Goal: Task Accomplishment & Management: Manage account settings

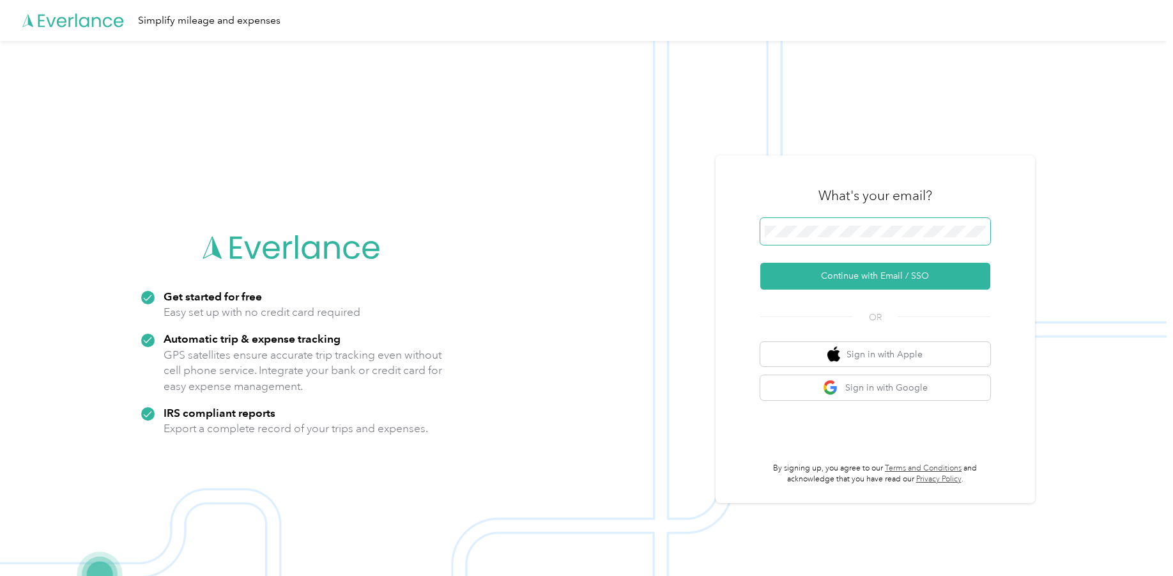
click at [839, 224] on span at bounding box center [875, 231] width 230 height 27
click at [793, 268] on button "Continue with Email / SSO" at bounding box center [875, 276] width 230 height 27
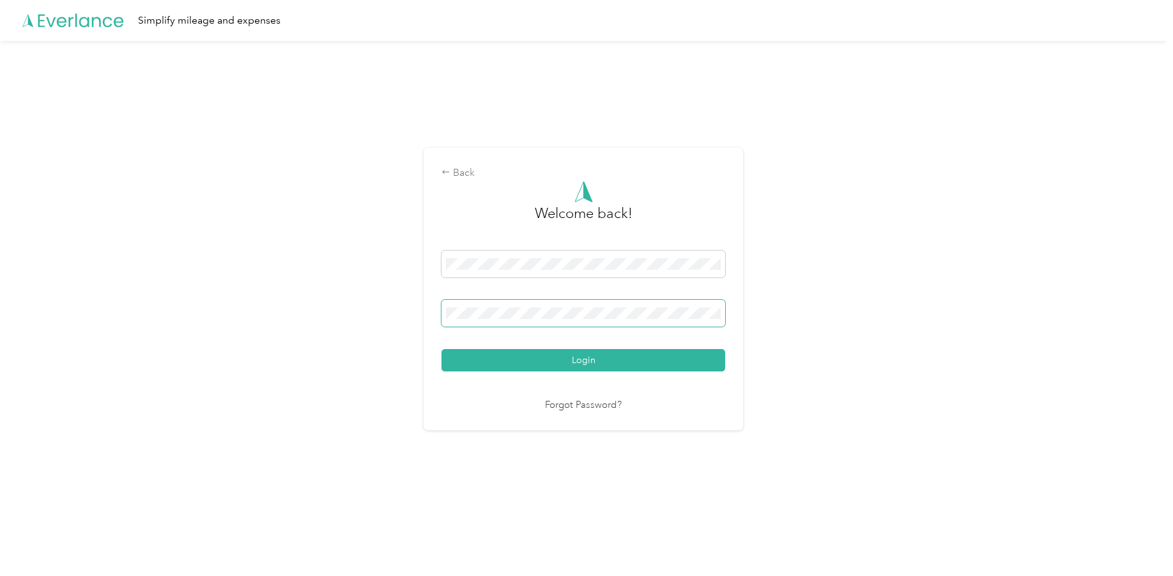
click at [524, 306] on span at bounding box center [583, 313] width 284 height 27
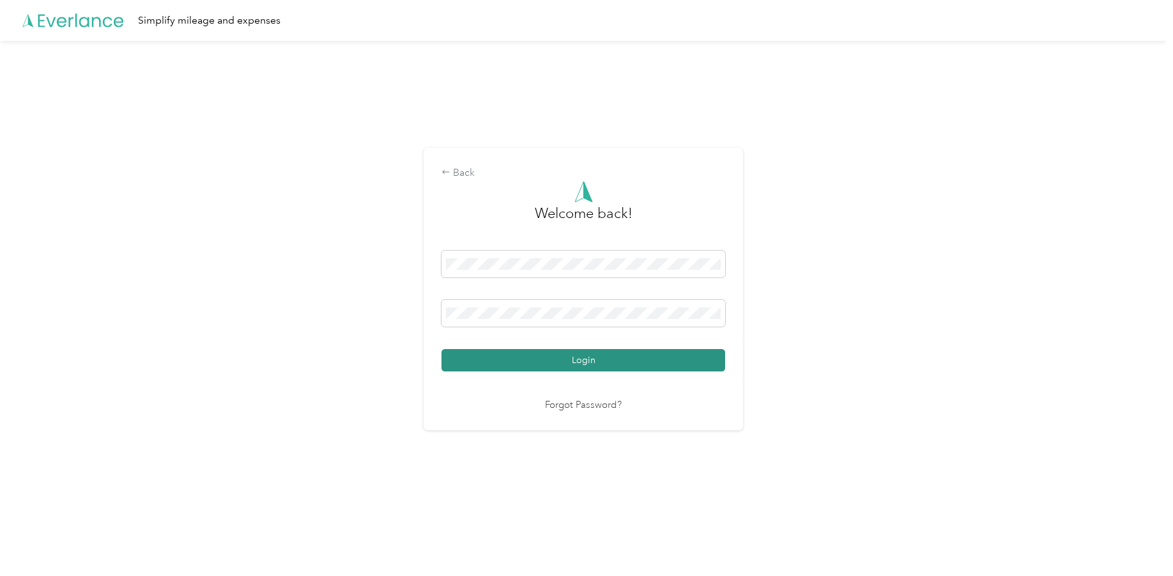
click at [558, 349] on button "Login" at bounding box center [583, 360] width 284 height 22
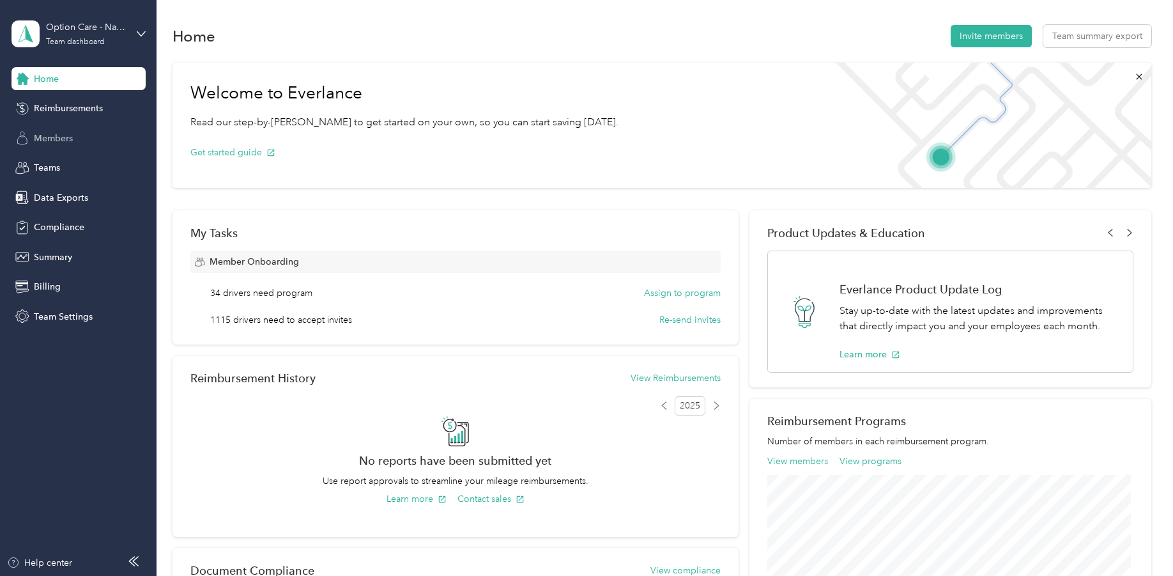
click at [74, 148] on div "Members" at bounding box center [78, 137] width 134 height 23
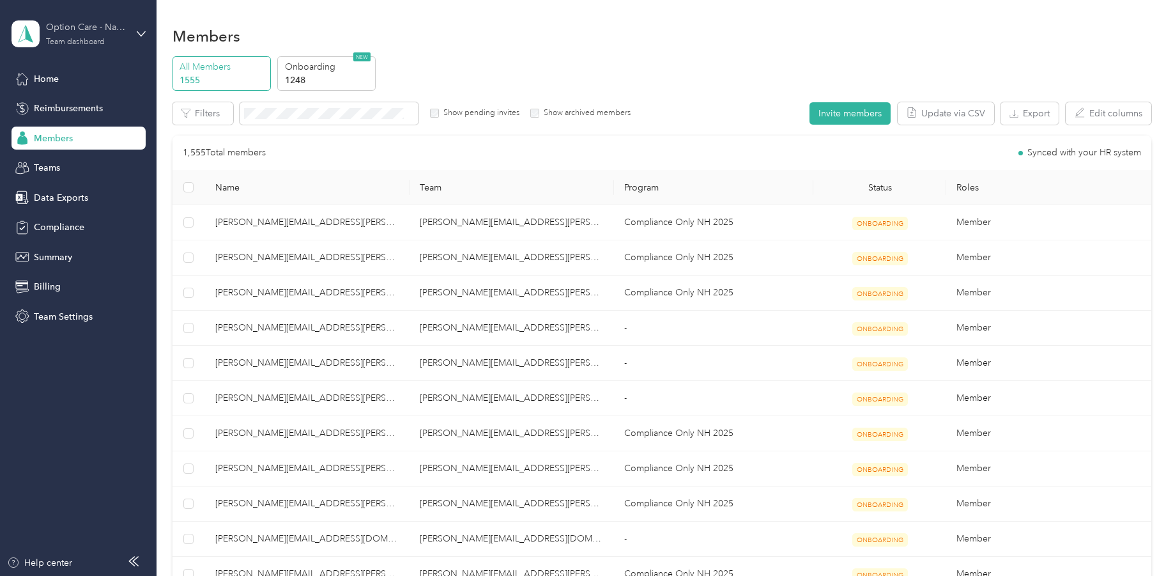
click at [83, 38] on div "Team dashboard" at bounding box center [75, 42] width 59 height 8
click at [57, 406] on aside "Option Care - Naven Health Team dashboard Home Reimbursements Members Teams Dat…" at bounding box center [78, 288] width 157 height 576
click at [87, 45] on div "Team dashboard" at bounding box center [75, 42] width 59 height 8
click at [69, 139] on div "Personal dashboard" at bounding box center [145, 134] width 251 height 22
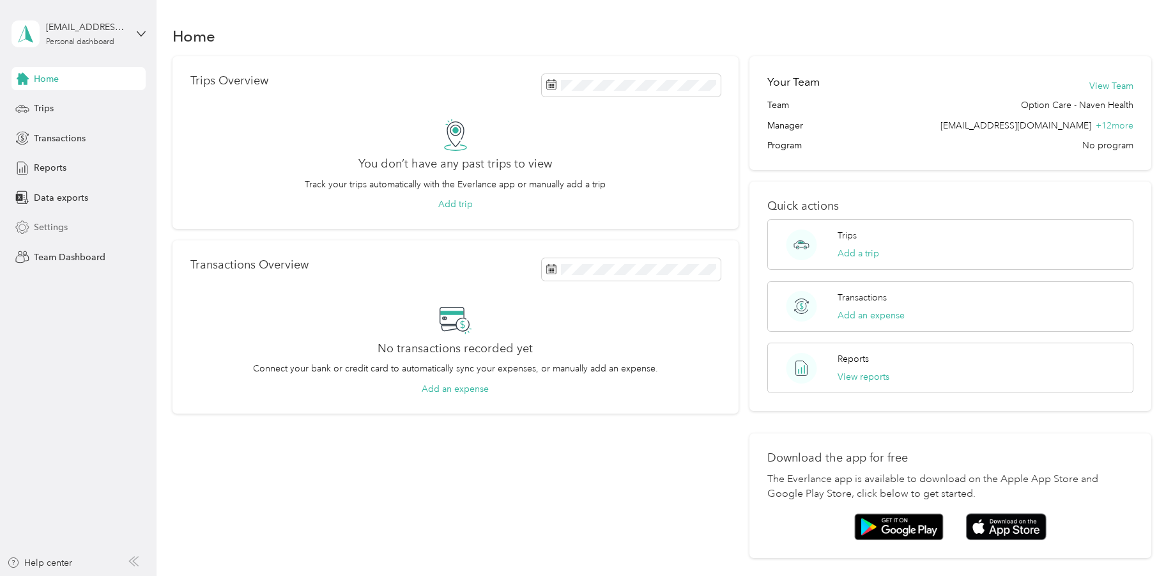
click at [71, 227] on div "Settings" at bounding box center [78, 227] width 134 height 23
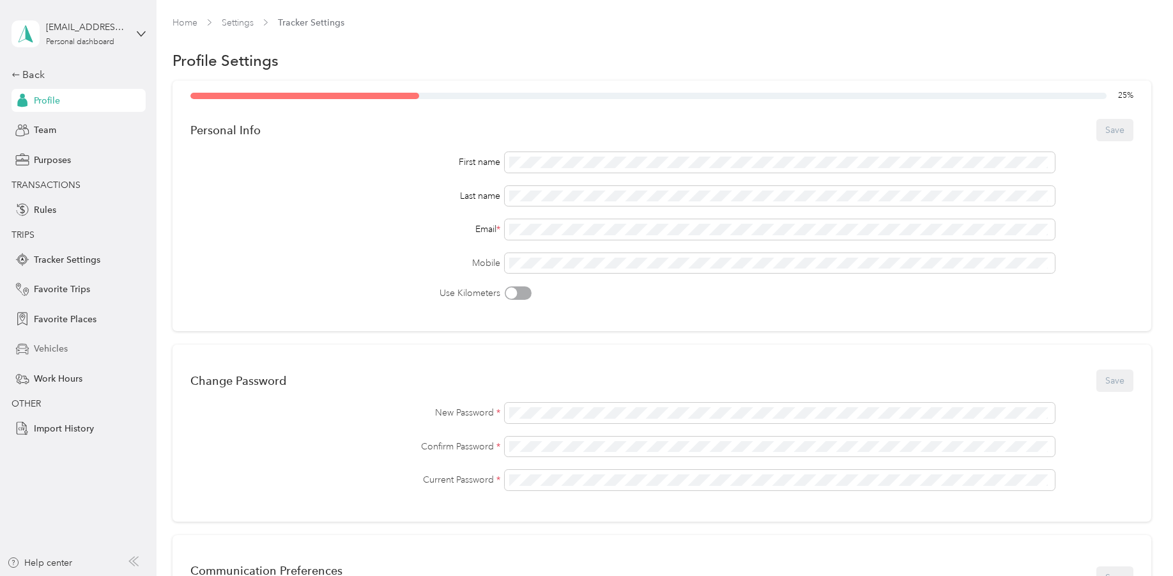
click at [83, 346] on div "Vehicles" at bounding box center [78, 348] width 134 height 23
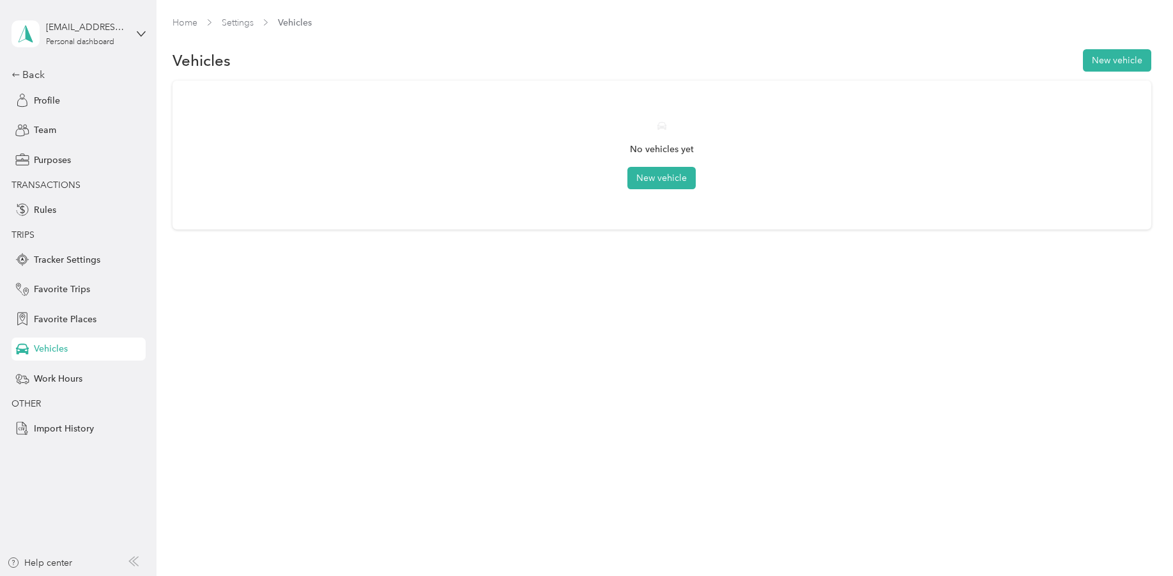
click at [69, 356] on div "Vehicles" at bounding box center [78, 348] width 134 height 23
click at [70, 347] on div "Vehicles" at bounding box center [78, 348] width 134 height 23
click at [63, 340] on div "Vehicles" at bounding box center [78, 348] width 134 height 23
drag, startPoint x: 273, startPoint y: 379, endPoint x: 259, endPoint y: 327, distance: 54.2
click at [259, 327] on div "Home Settings Vehicles Vehicles New vehicle No vehicles yet New vehicle" at bounding box center [662, 288] width 1010 height 576
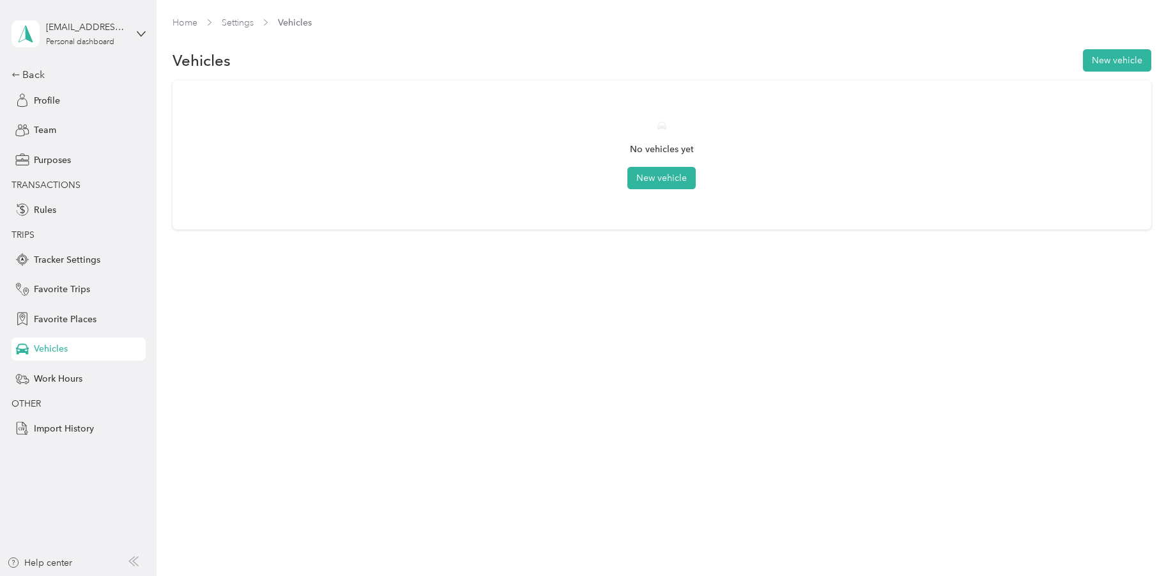
click at [259, 327] on div "Home Settings Vehicles Vehicles New vehicle No vehicles yet New vehicle" at bounding box center [662, 288] width 1010 height 576
click at [62, 356] on div "Vehicles" at bounding box center [78, 348] width 134 height 23
click at [103, 326] on div "Favorite Places" at bounding box center [78, 318] width 134 height 23
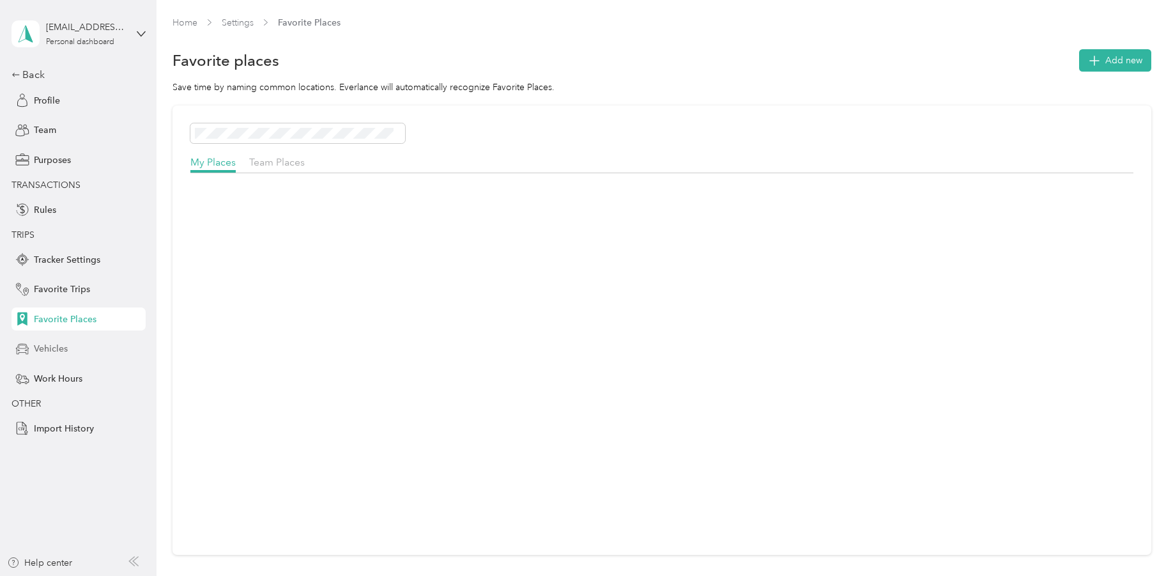
click at [100, 339] on div "Vehicles" at bounding box center [78, 348] width 134 height 23
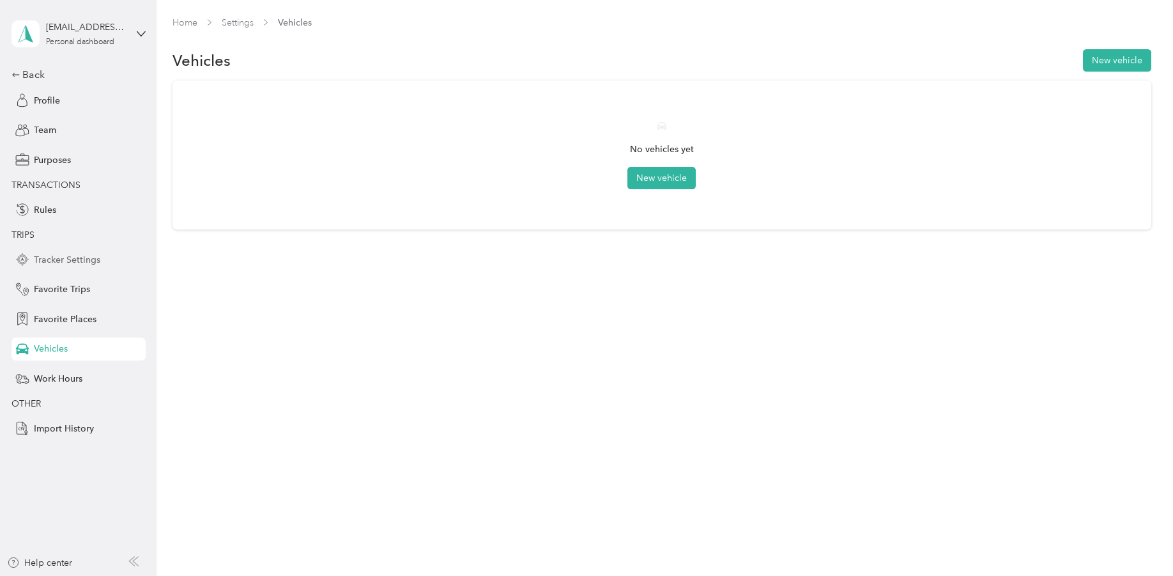
click at [99, 266] on div "Tracker Settings" at bounding box center [78, 259] width 134 height 23
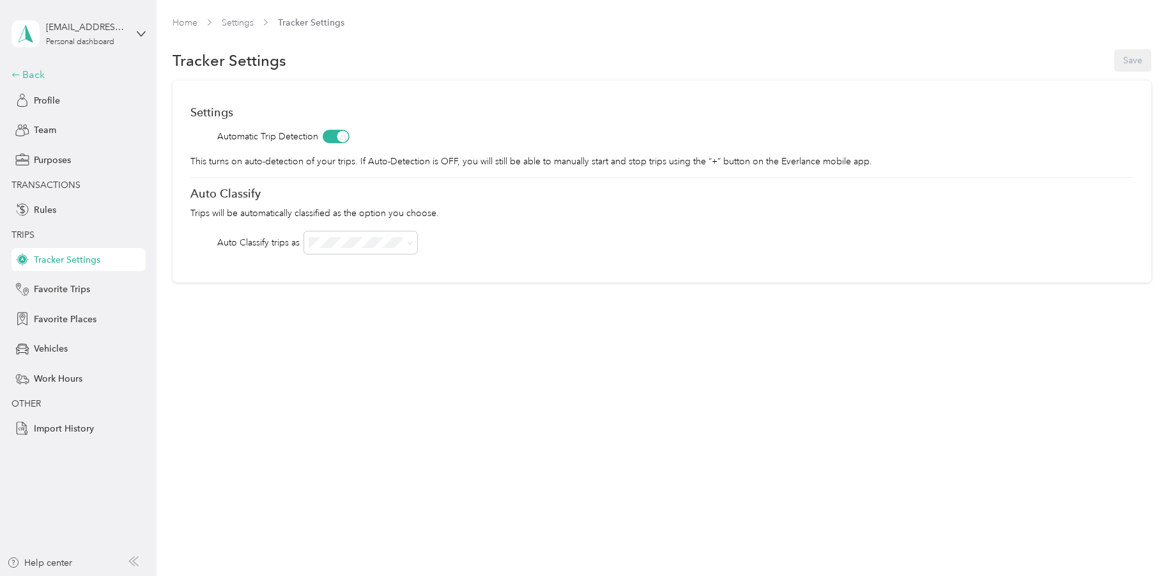
click at [19, 75] on icon at bounding box center [15, 74] width 9 height 9
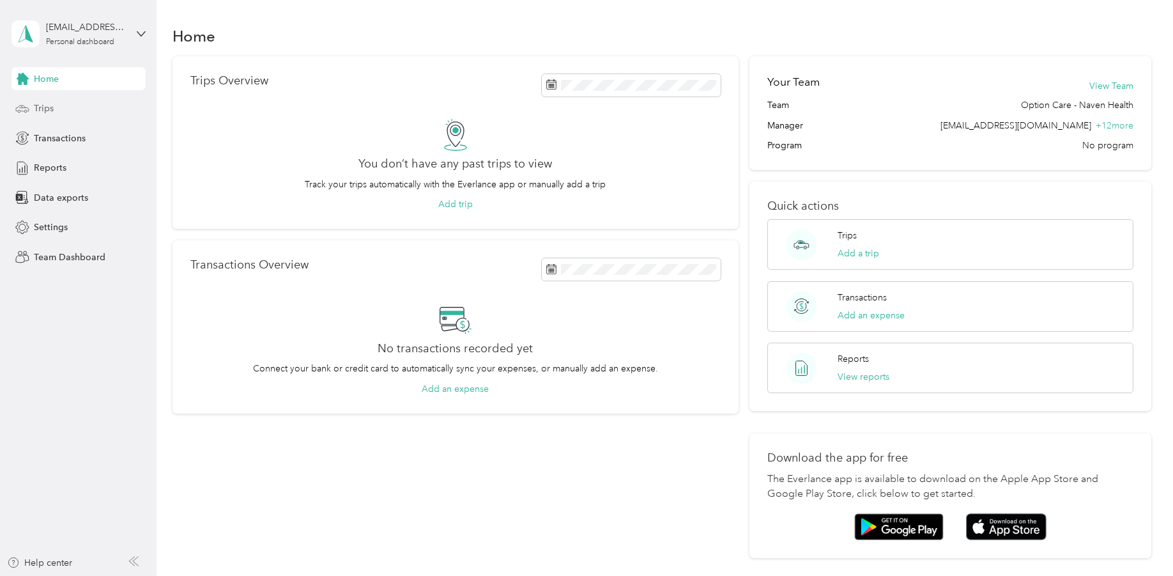
click at [87, 109] on div "Trips" at bounding box center [78, 108] width 134 height 23
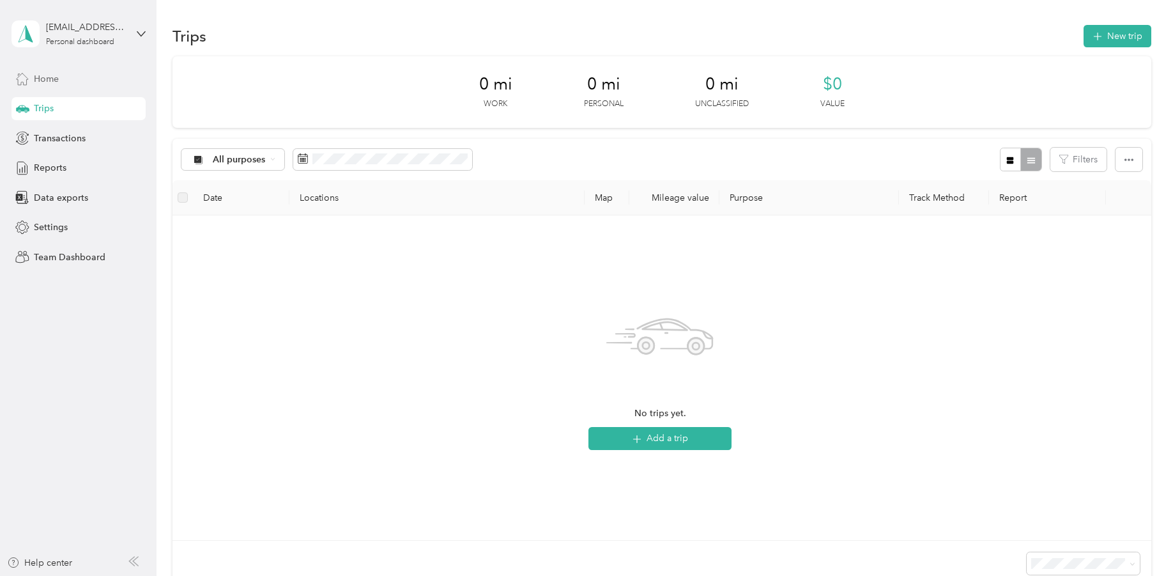
click at [63, 84] on div "Home" at bounding box center [78, 78] width 134 height 23
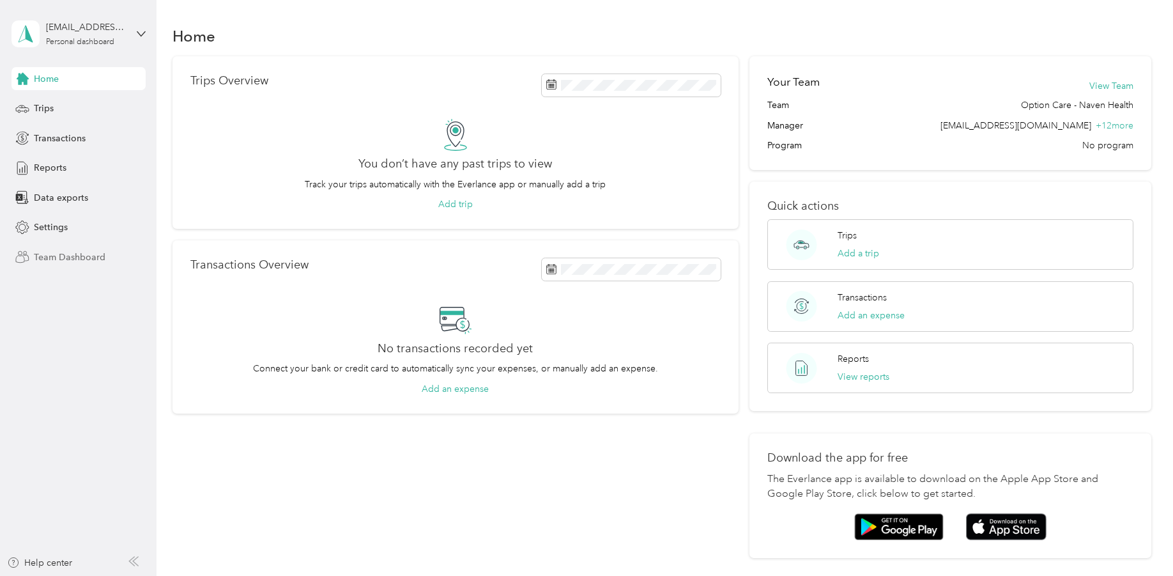
click at [75, 257] on span "Team Dashboard" at bounding box center [70, 256] width 72 height 13
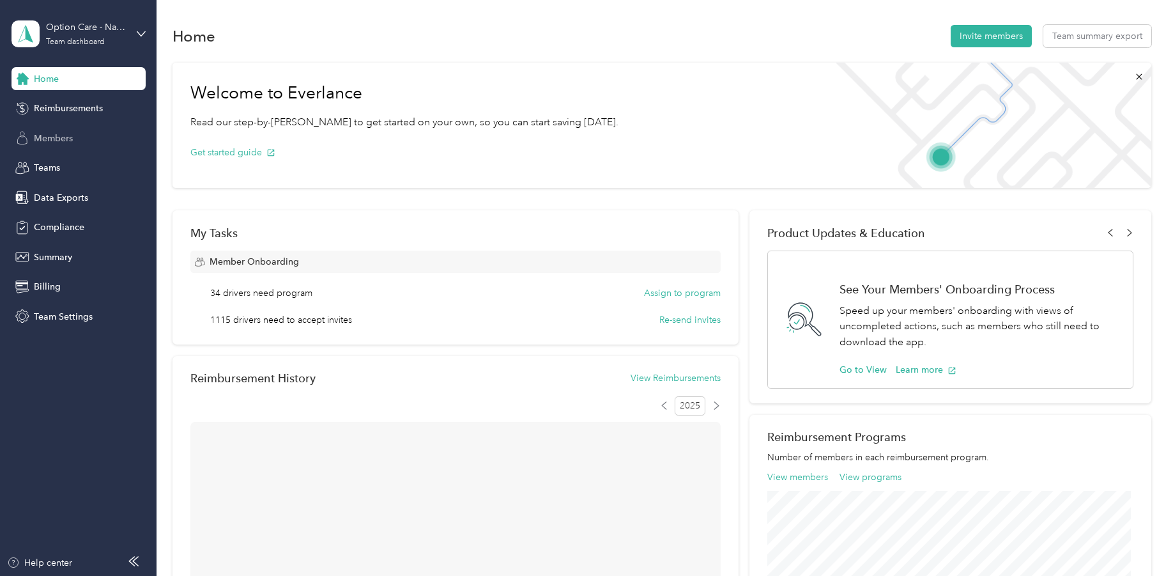
click at [73, 146] on div "Members" at bounding box center [78, 137] width 134 height 23
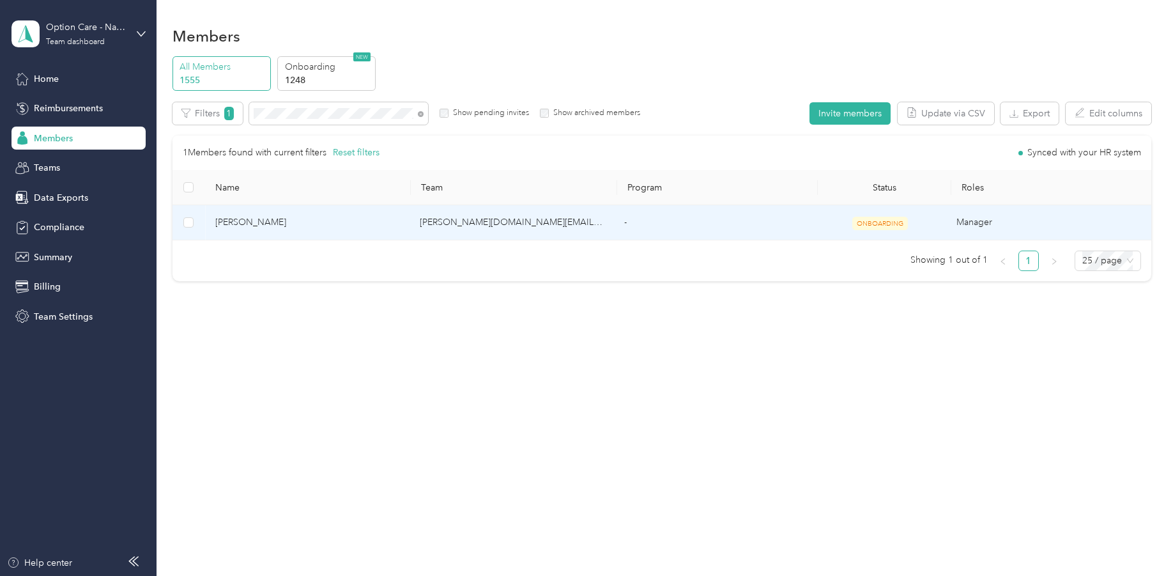
click at [257, 222] on span "[PERSON_NAME]" at bounding box center [307, 222] width 184 height 14
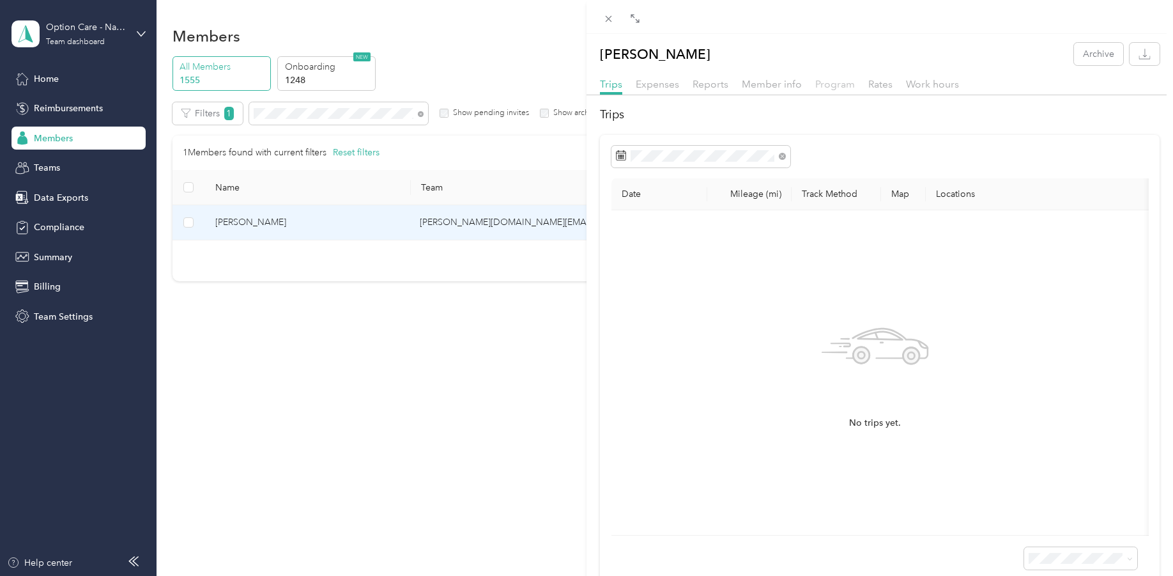
click at [844, 87] on span "Program" at bounding box center [835, 84] width 40 height 12
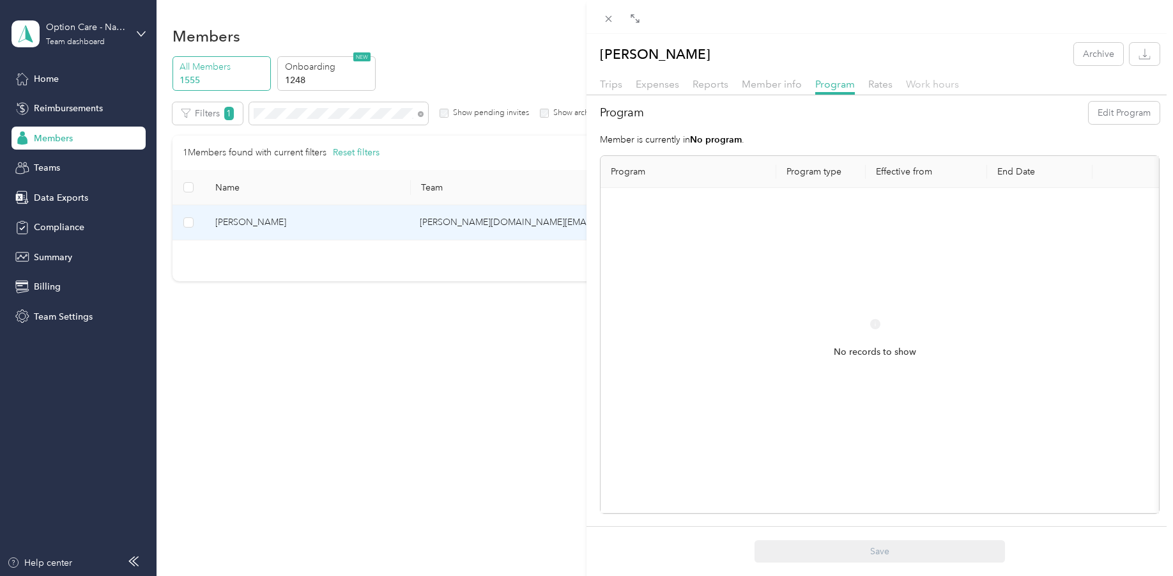
click at [932, 89] on span "Work hours" at bounding box center [932, 84] width 53 height 12
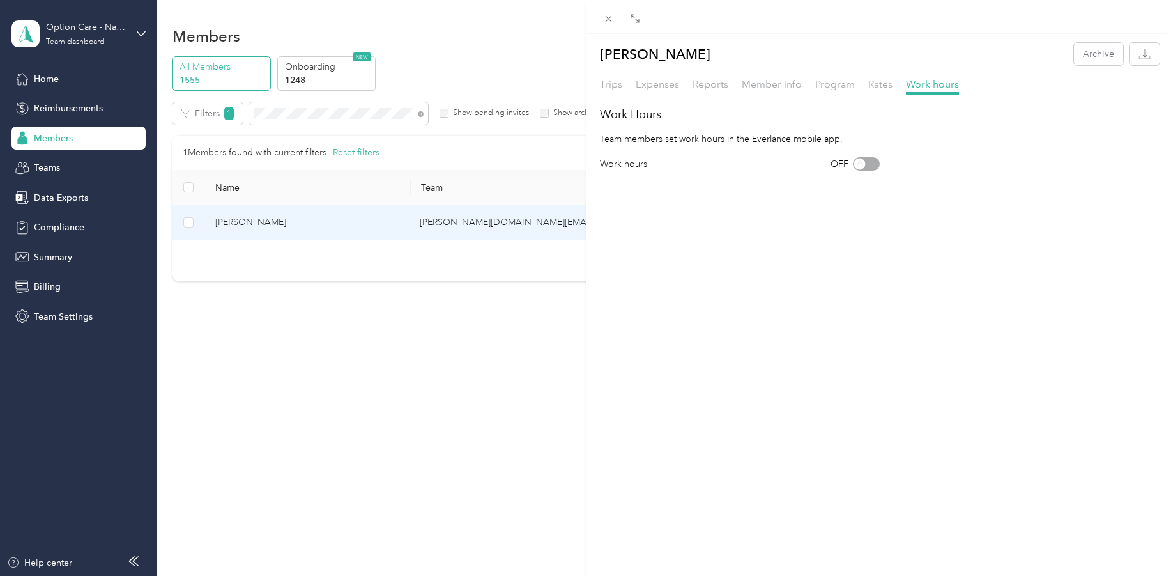
click at [652, 90] on div "Expenses" at bounding box center [657, 85] width 43 height 16
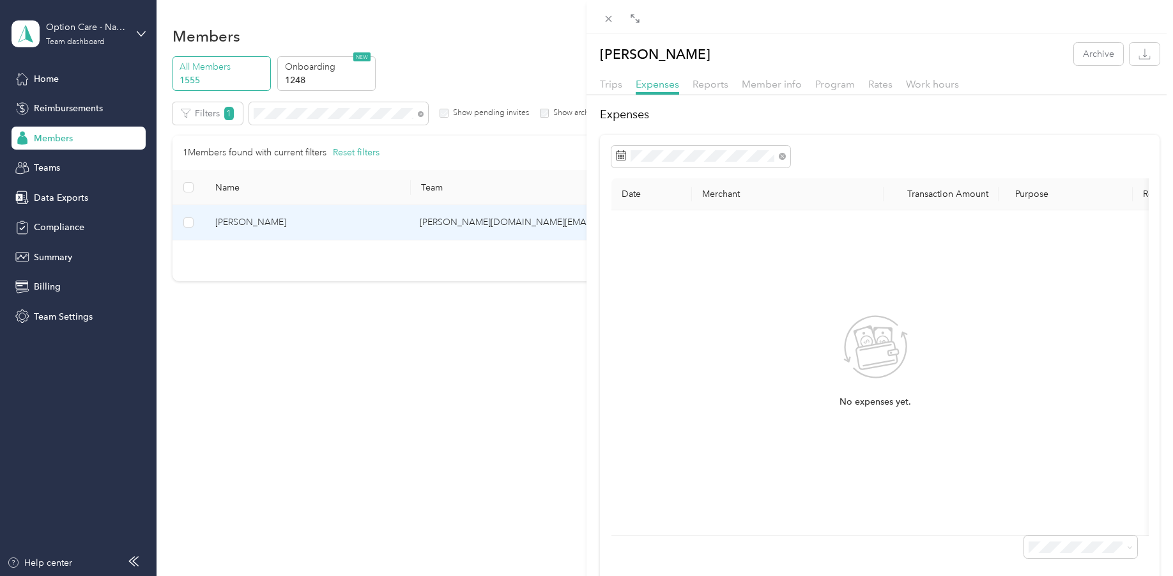
click at [610, 91] on div "Trips" at bounding box center [611, 85] width 22 height 16
click at [724, 81] on span "Reports" at bounding box center [710, 84] width 36 height 12
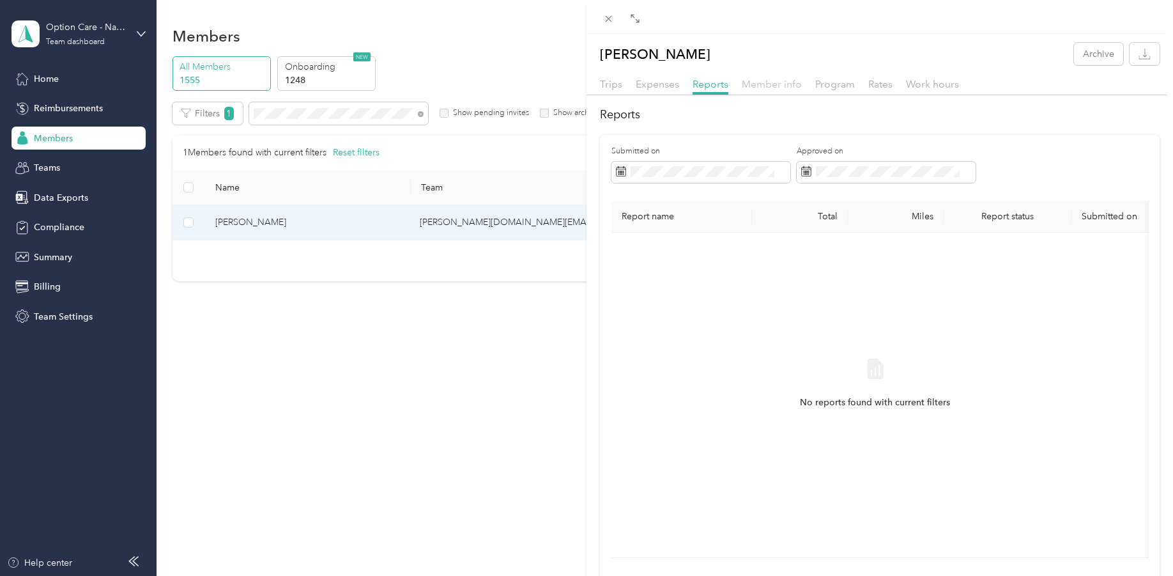
click at [758, 85] on span "Member info" at bounding box center [772, 84] width 60 height 12
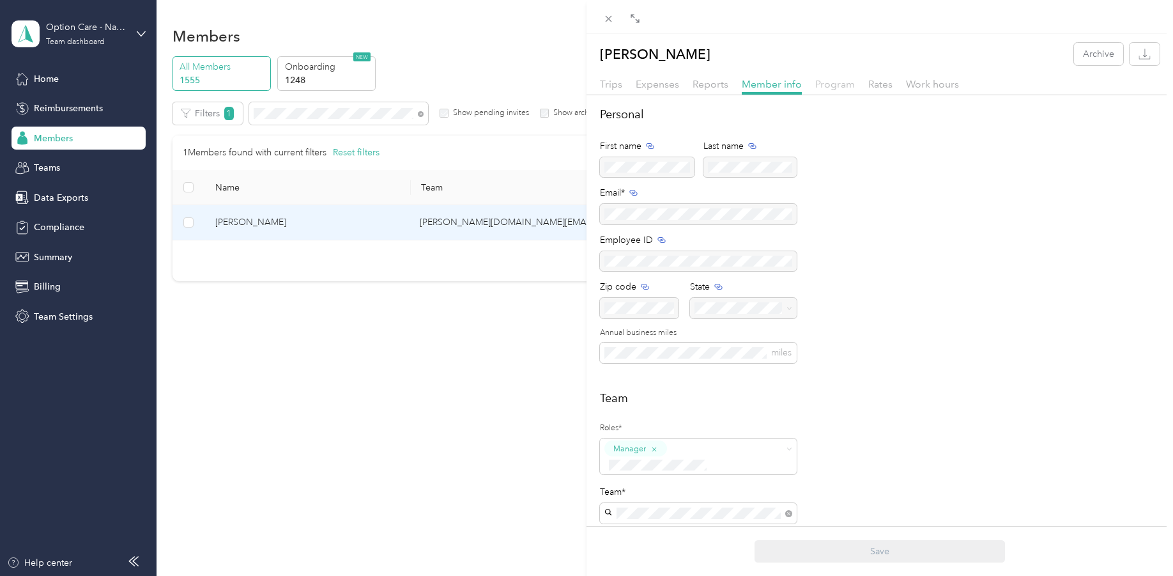
click at [842, 88] on span "Program" at bounding box center [835, 84] width 40 height 12
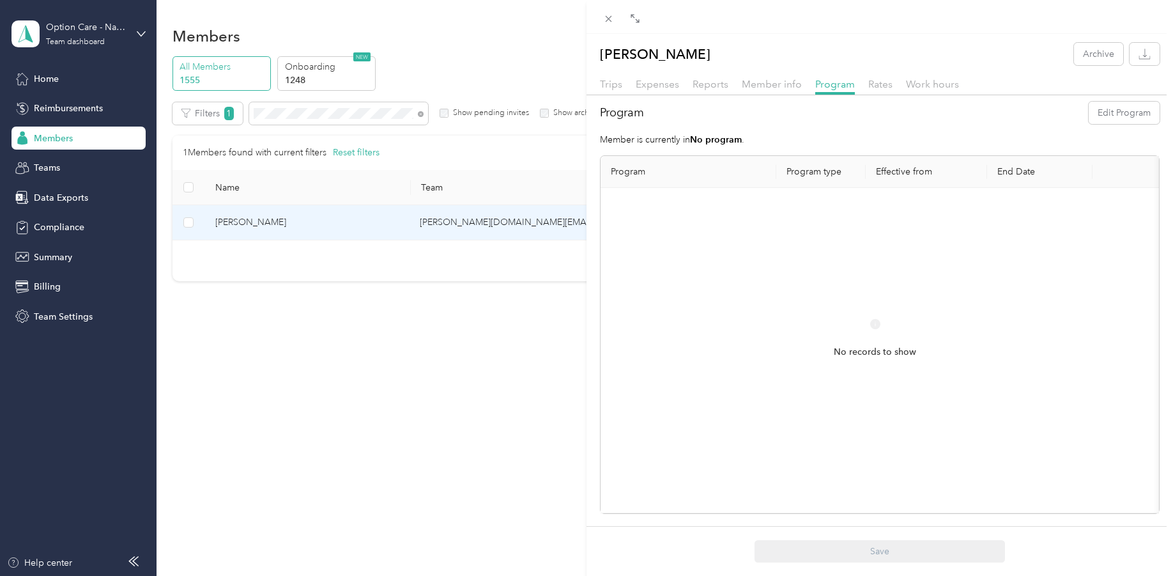
drag, startPoint x: 668, startPoint y: 137, endPoint x: 770, endPoint y: 149, distance: 102.3
click at [770, 149] on div "Program Edit Program Member is currently in No program . Program Program type E…" at bounding box center [879, 308] width 586 height 412
click at [769, 132] on div "Program Edit Program Member is currently in No program . Program Program type E…" at bounding box center [879, 308] width 586 height 412
click at [853, 151] on div "Program Edit Program Member is currently in No program . Program Program type E…" at bounding box center [879, 308] width 586 height 412
click at [783, 88] on span "Member info" at bounding box center [772, 84] width 60 height 12
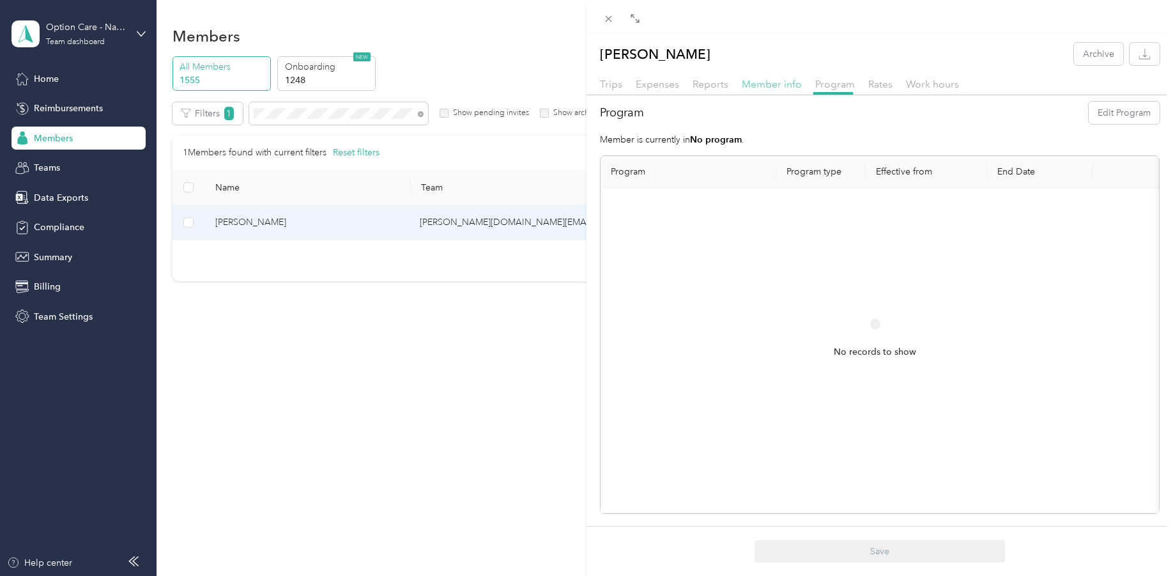
click at [774, 85] on span "Member info" at bounding box center [772, 84] width 60 height 12
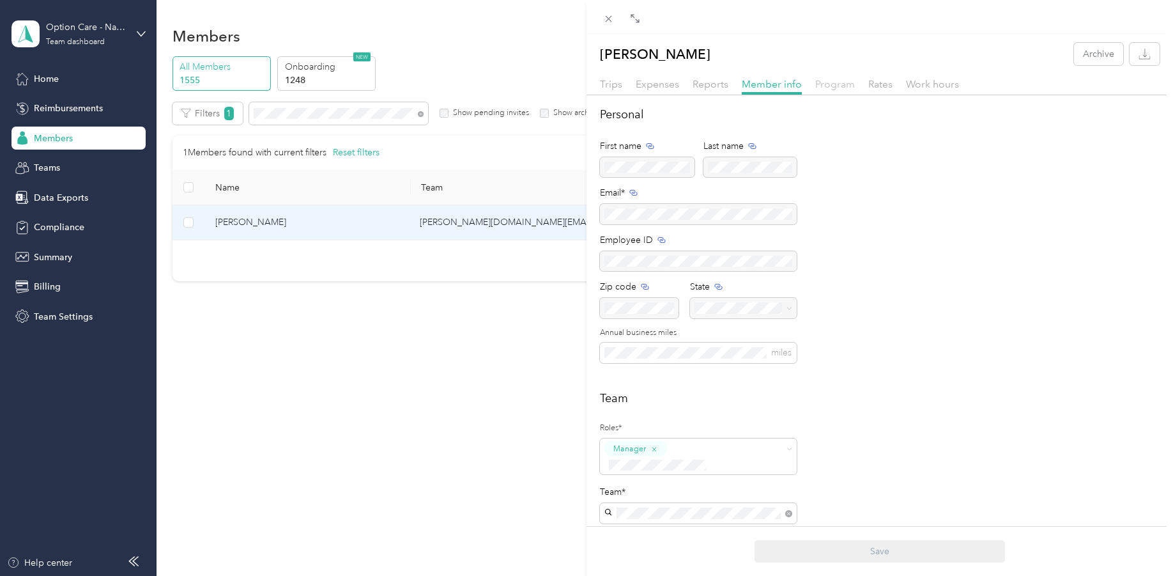
click at [848, 85] on span "Program" at bounding box center [835, 84] width 40 height 12
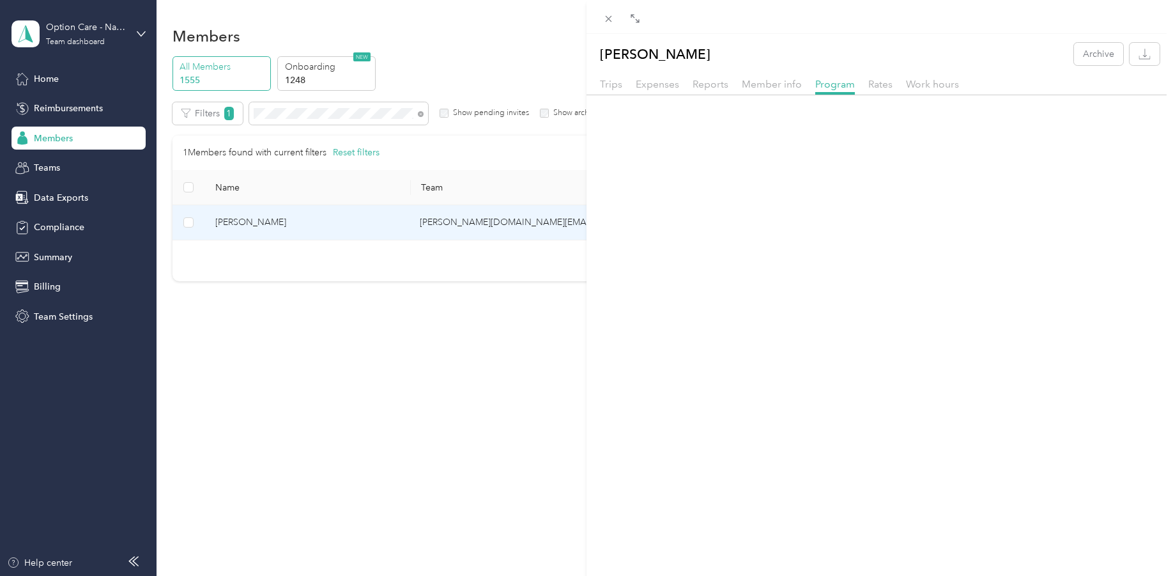
click at [438, 373] on div "[PERSON_NAME] Archive Trips Expenses Reports Member info Program Rates Work hou…" at bounding box center [586, 288] width 1173 height 576
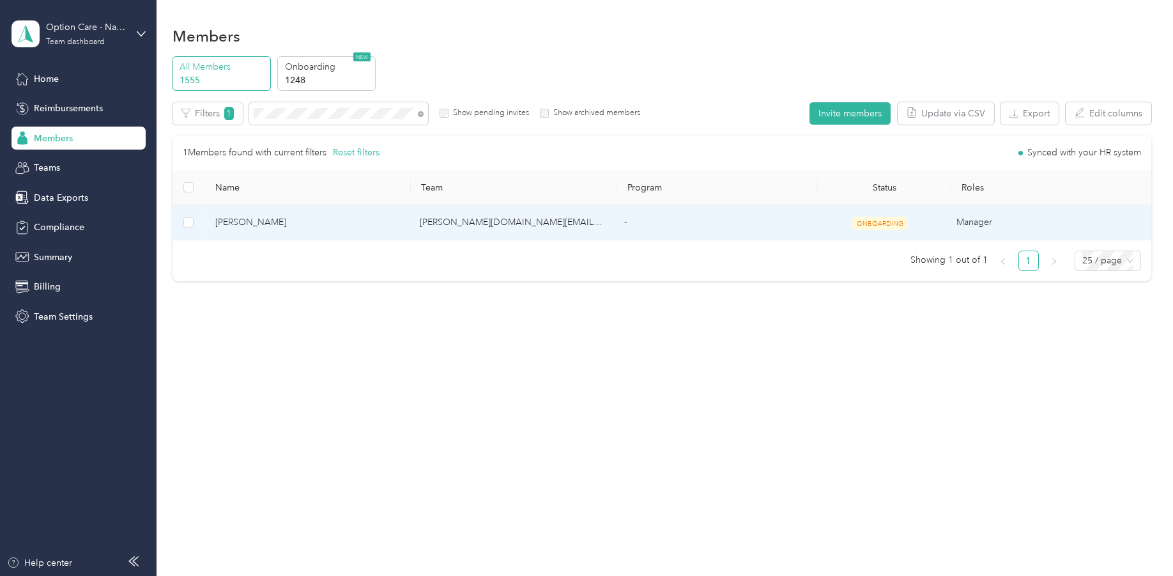
click at [250, 221] on span "[PERSON_NAME]" at bounding box center [307, 222] width 184 height 14
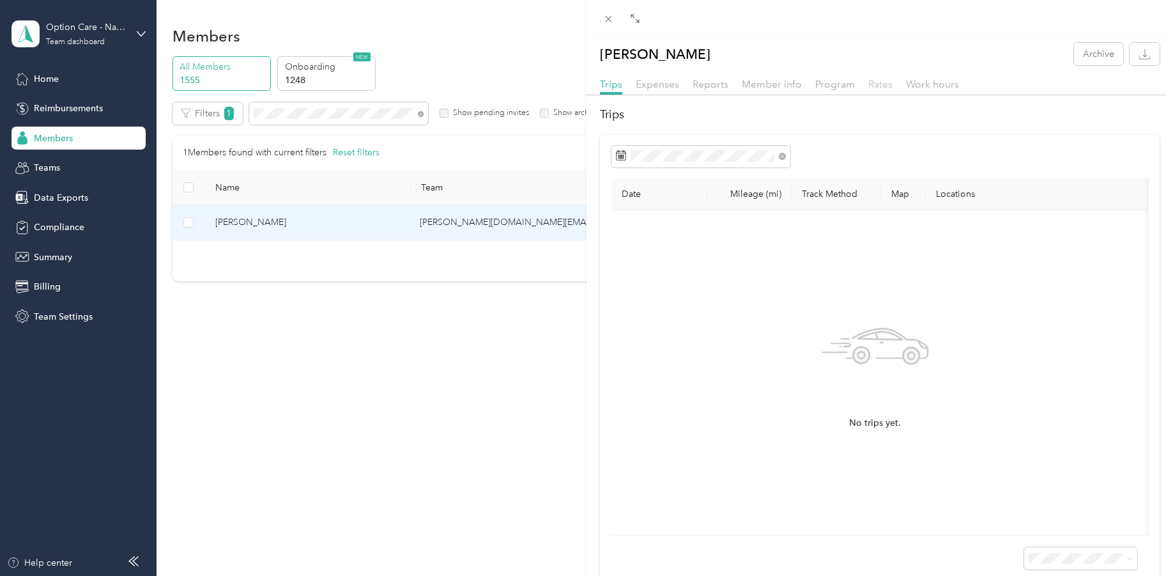
click at [882, 86] on span "Rates" at bounding box center [880, 84] width 24 height 12
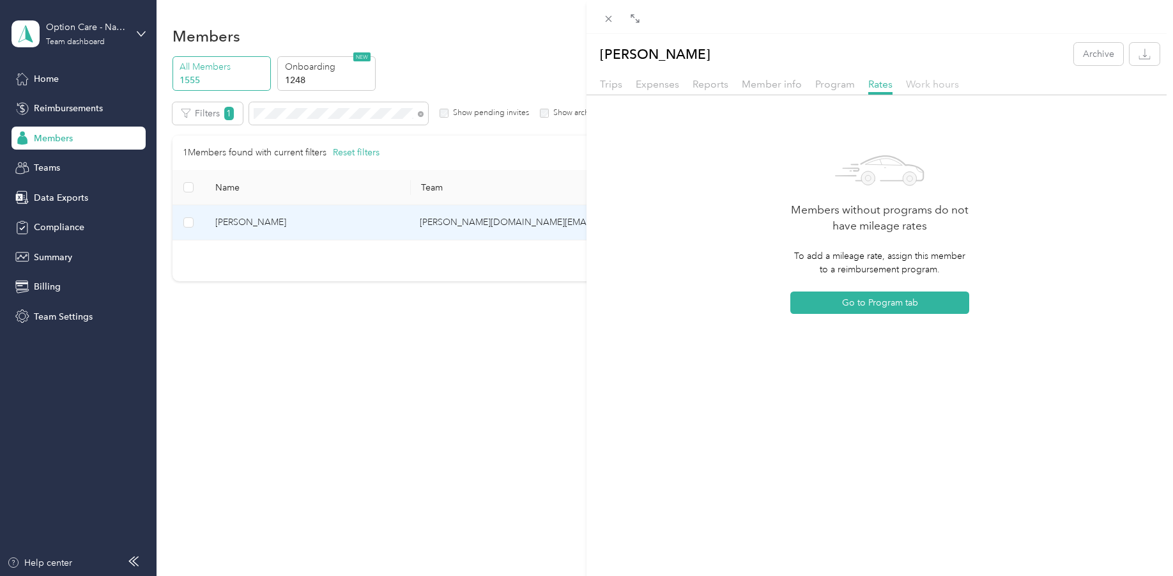
click at [922, 86] on span "Work hours" at bounding box center [932, 84] width 53 height 12
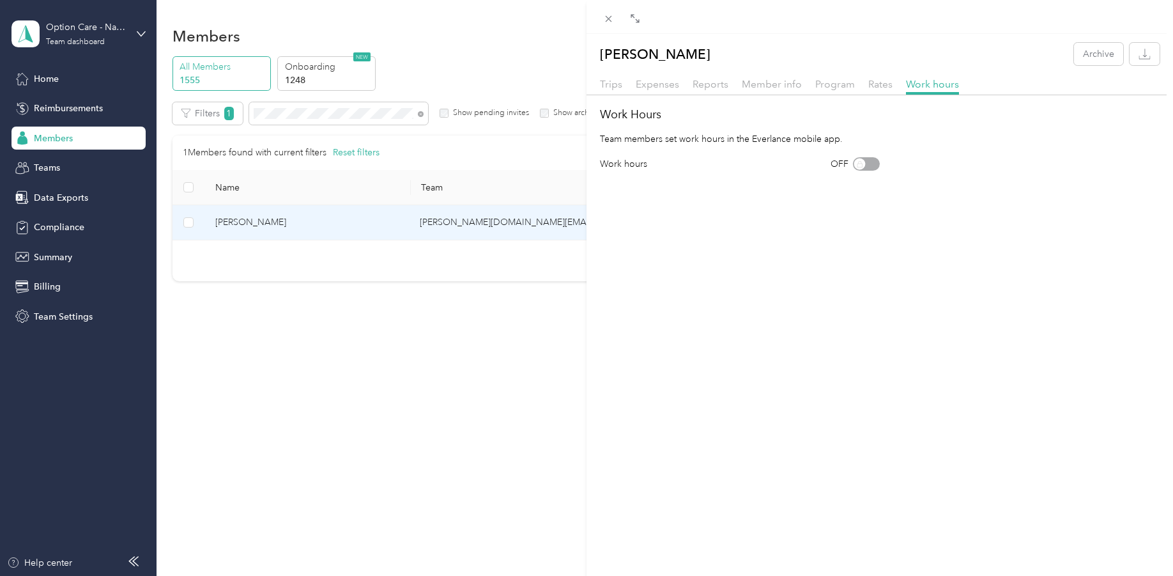
click at [898, 83] on div "Trips Expenses Reports Member info Program Rates Work hours" at bounding box center [879, 86] width 586 height 19
click at [885, 82] on span "Rates" at bounding box center [880, 84] width 24 height 12
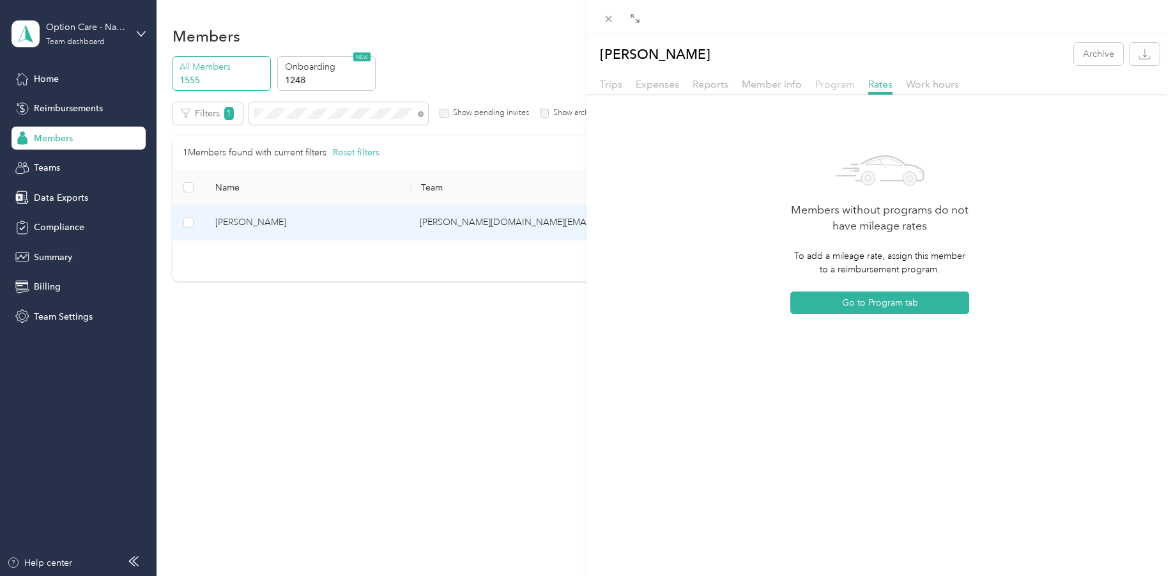
click at [832, 86] on span "Program" at bounding box center [835, 84] width 40 height 12
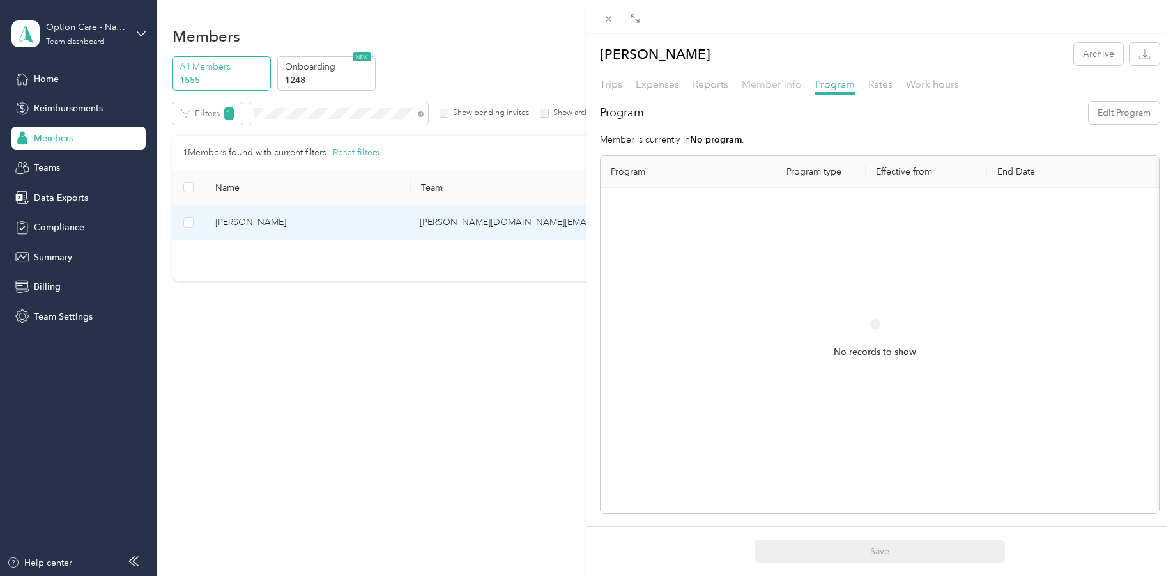
click at [790, 83] on span "Member info" at bounding box center [772, 84] width 60 height 12
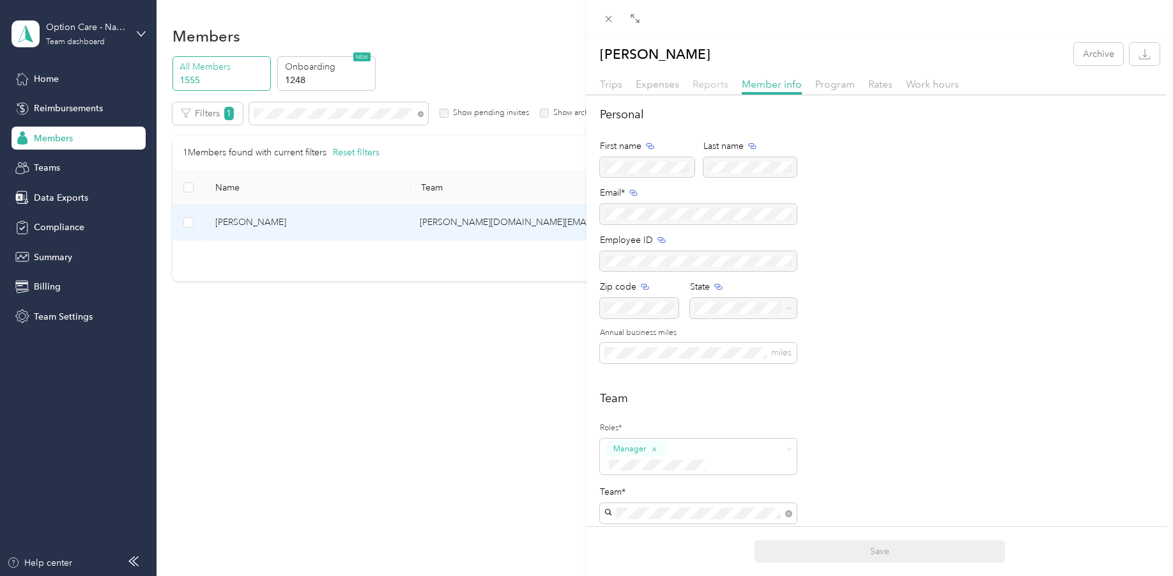
click at [711, 81] on span "Reports" at bounding box center [710, 84] width 36 height 12
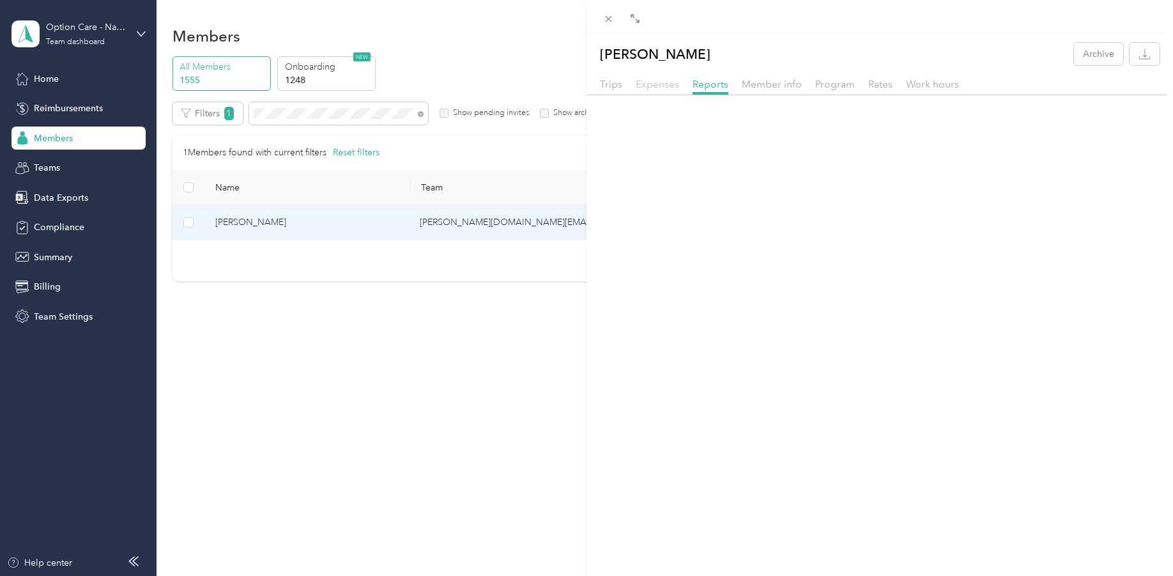
click at [665, 84] on span "Expenses" at bounding box center [657, 84] width 43 height 12
click at [614, 85] on span "Trips" at bounding box center [611, 84] width 22 height 12
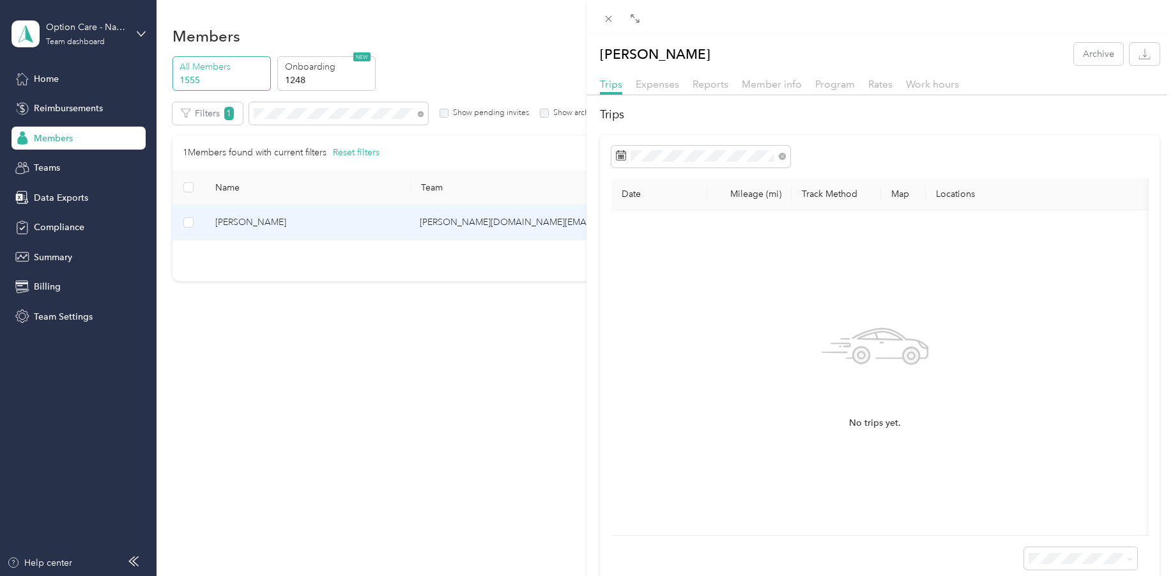
click at [469, 371] on div "[PERSON_NAME] Archive Trips Expenses Reports Member info Program Rates Work hou…" at bounding box center [586, 288] width 1173 height 576
